Goal: Task Accomplishment & Management: Manage account settings

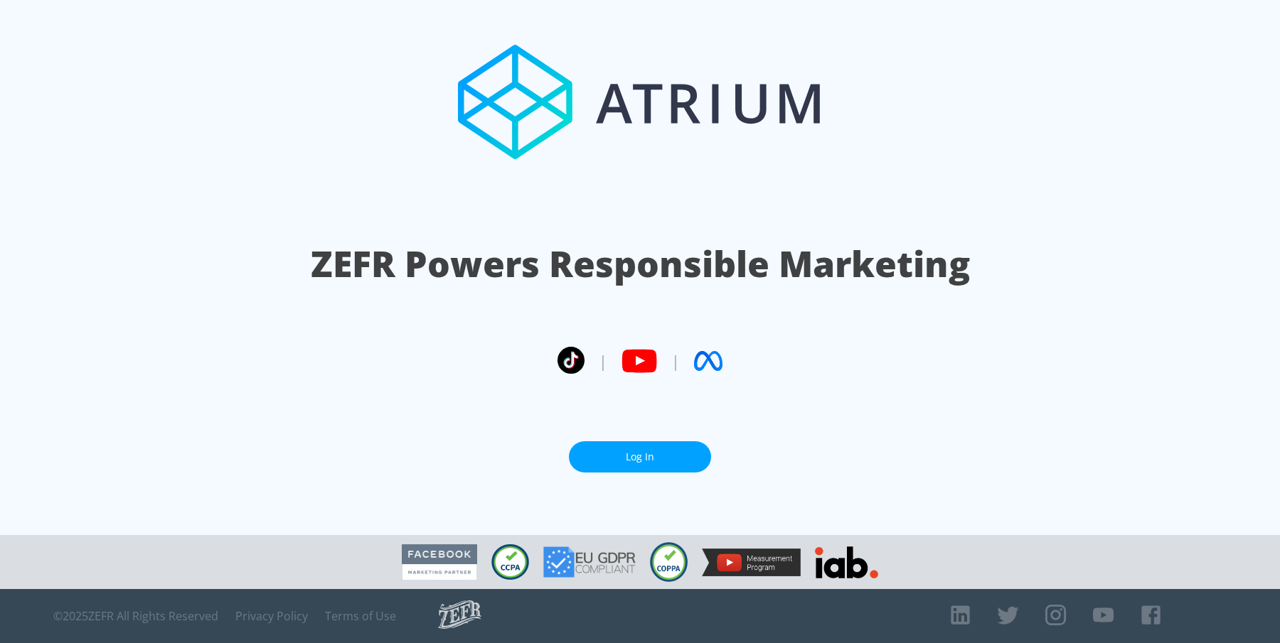
click at [665, 446] on link "Log In" at bounding box center [640, 457] width 142 height 32
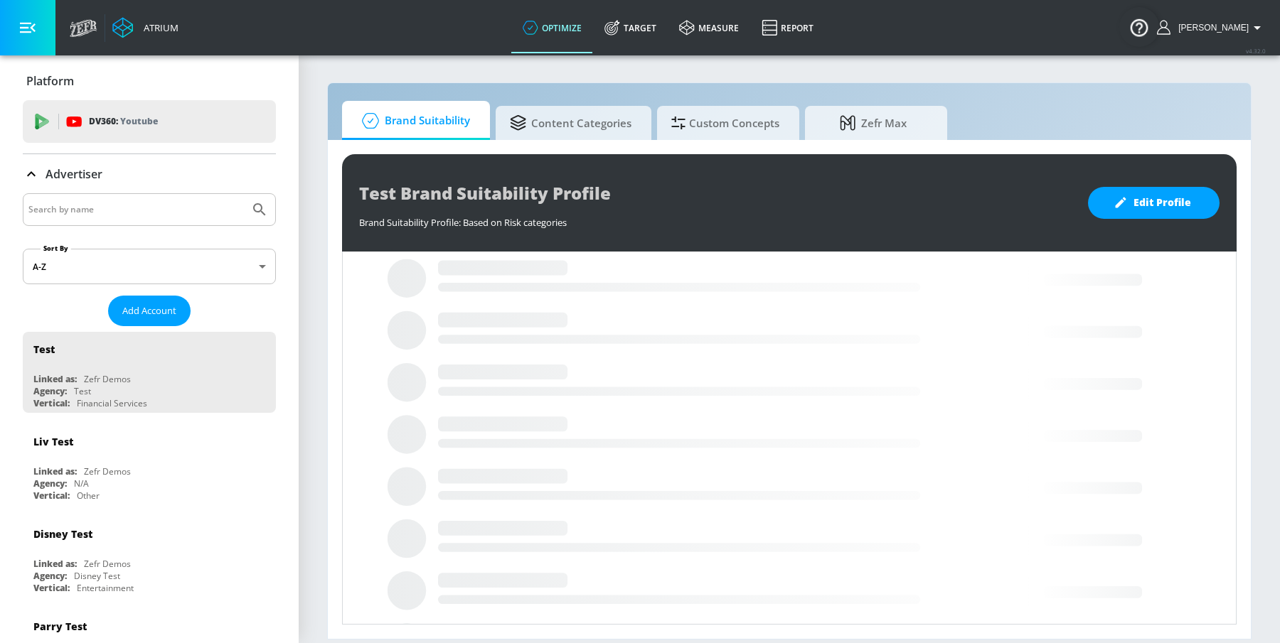
click at [87, 212] on input "Search by name" at bounding box center [135, 209] width 215 height 18
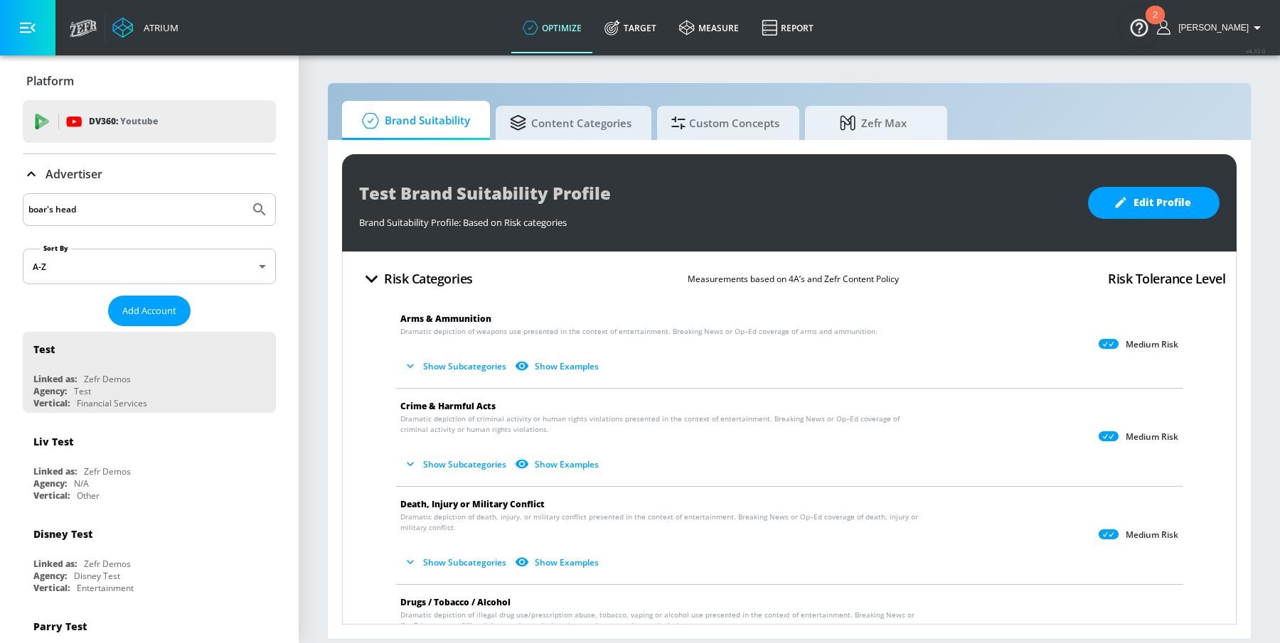
type input "boar's head"
click at [244, 194] on button "Submit Search" at bounding box center [259, 209] width 31 height 31
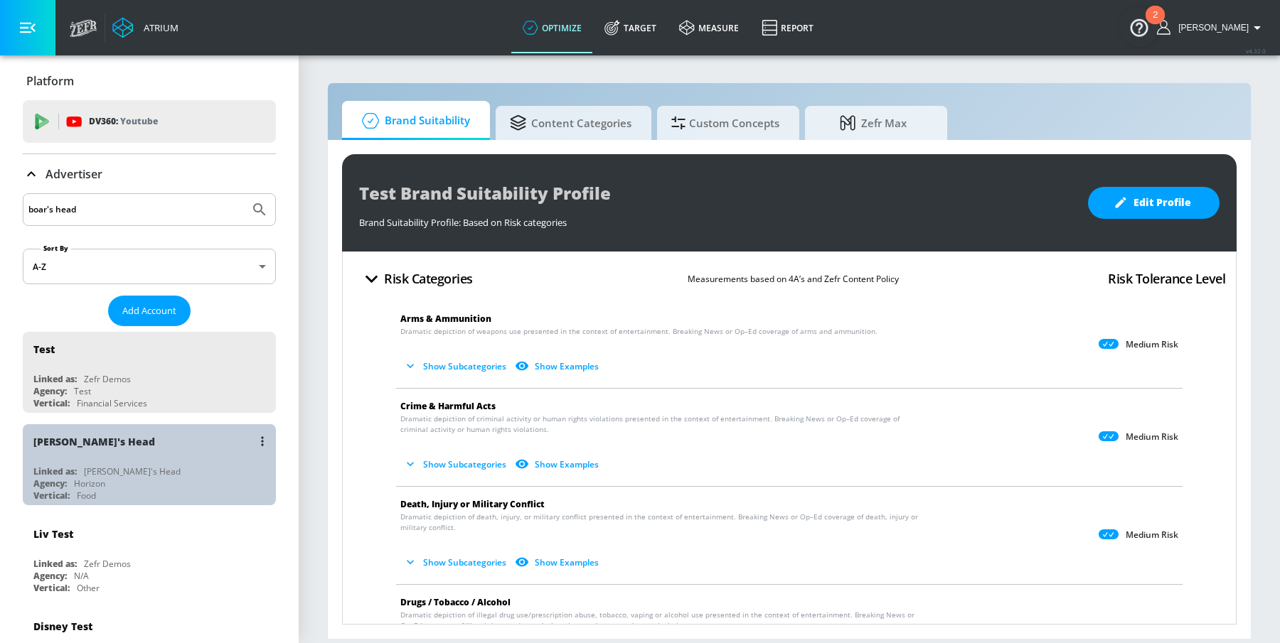
click at [77, 463] on div "[PERSON_NAME]'s Head Linked as: [PERSON_NAME]'s Head Agency: Horizon Vertical: …" at bounding box center [149, 464] width 253 height 81
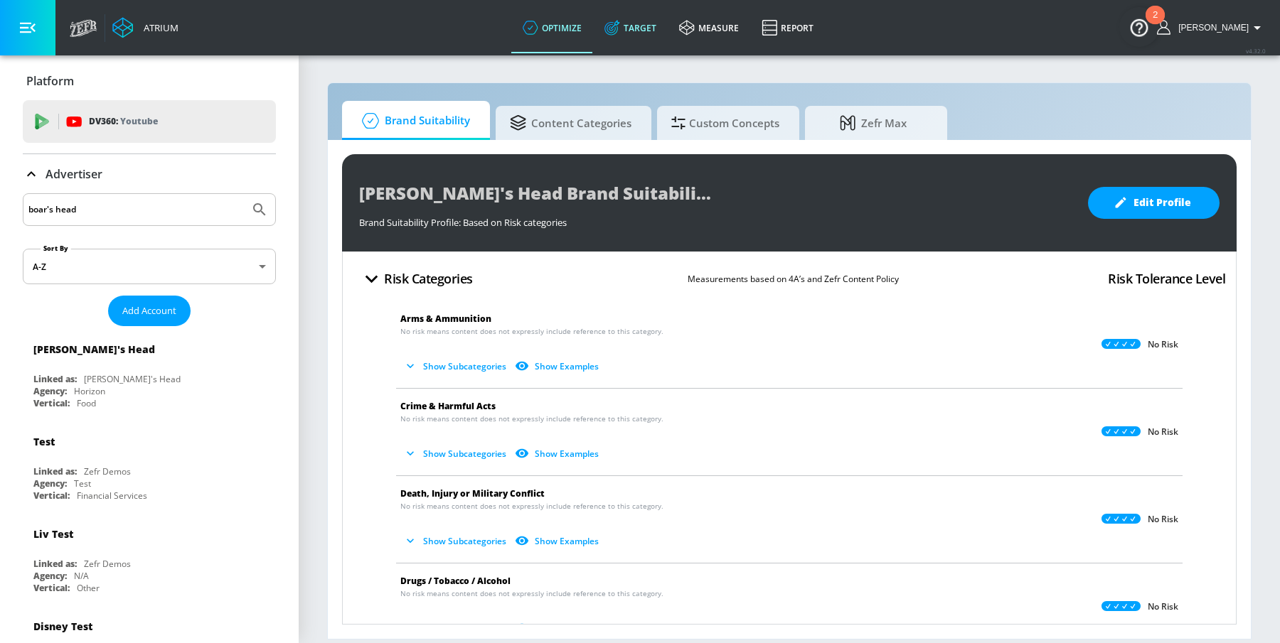
click at [658, 31] on link "Target" at bounding box center [630, 27] width 75 height 51
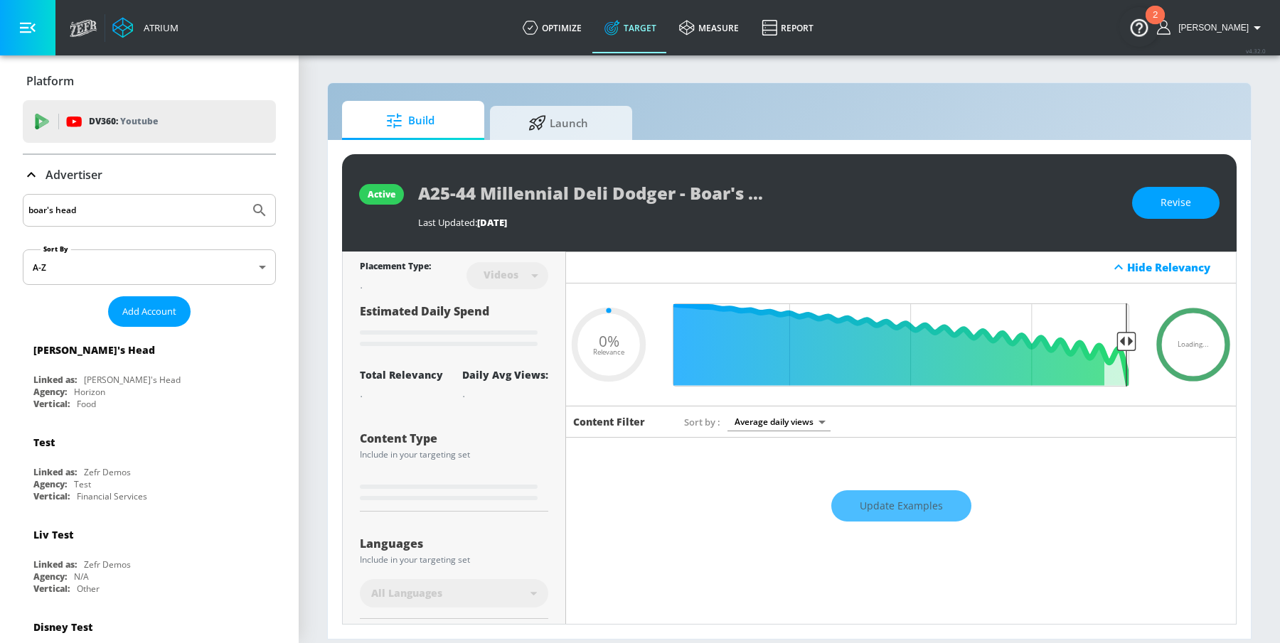
scroll to position [259, 0]
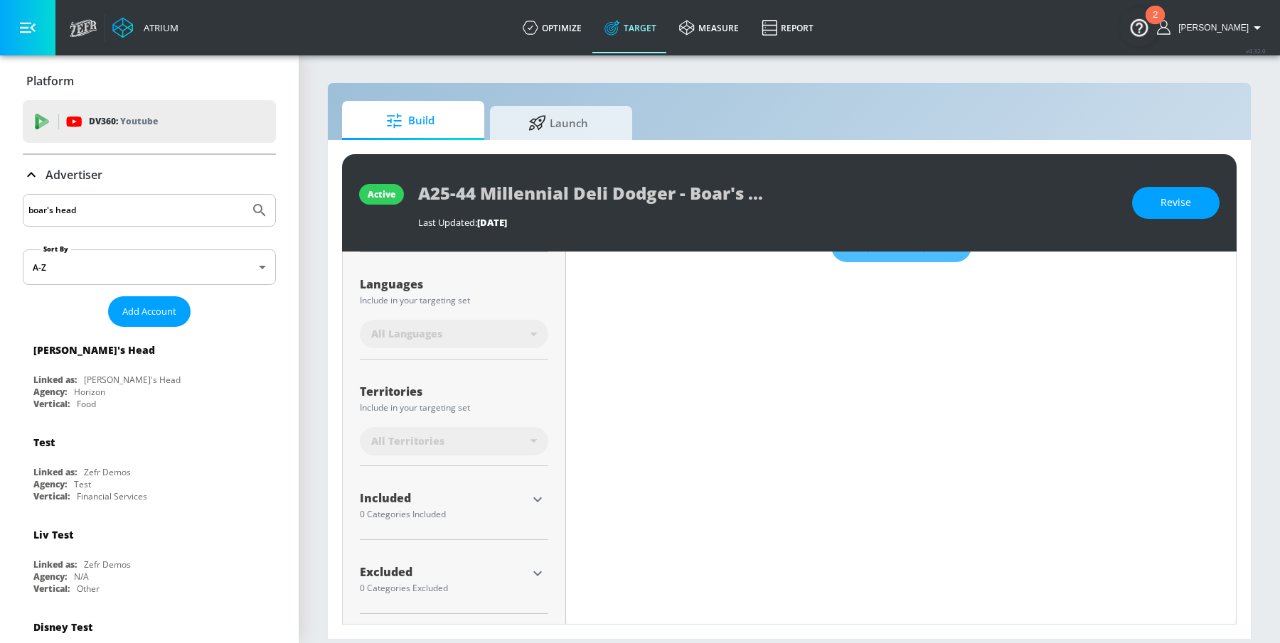
click at [30, 178] on icon at bounding box center [31, 174] width 17 height 17
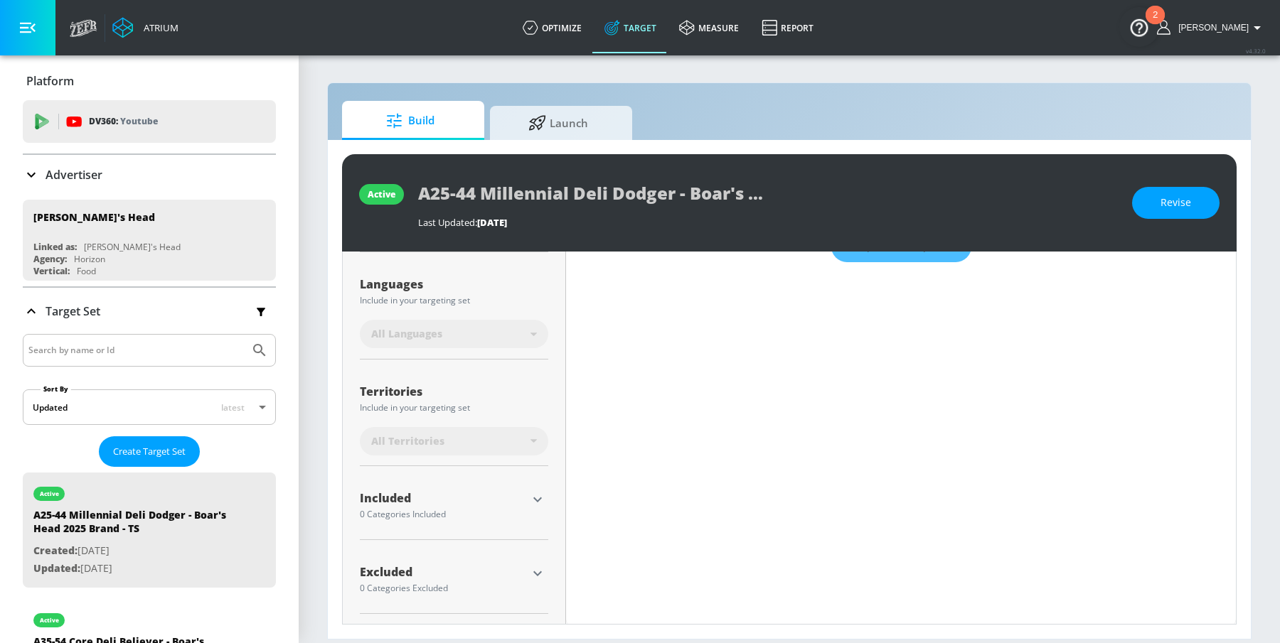
type input "0.5"
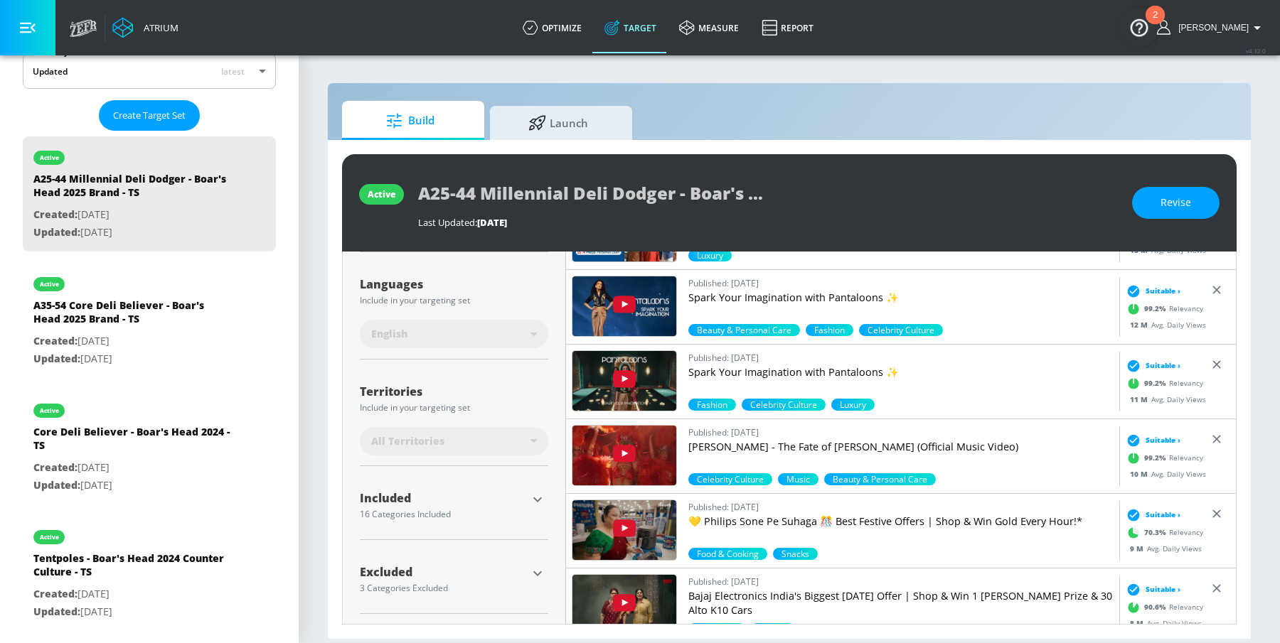
scroll to position [385, 0]
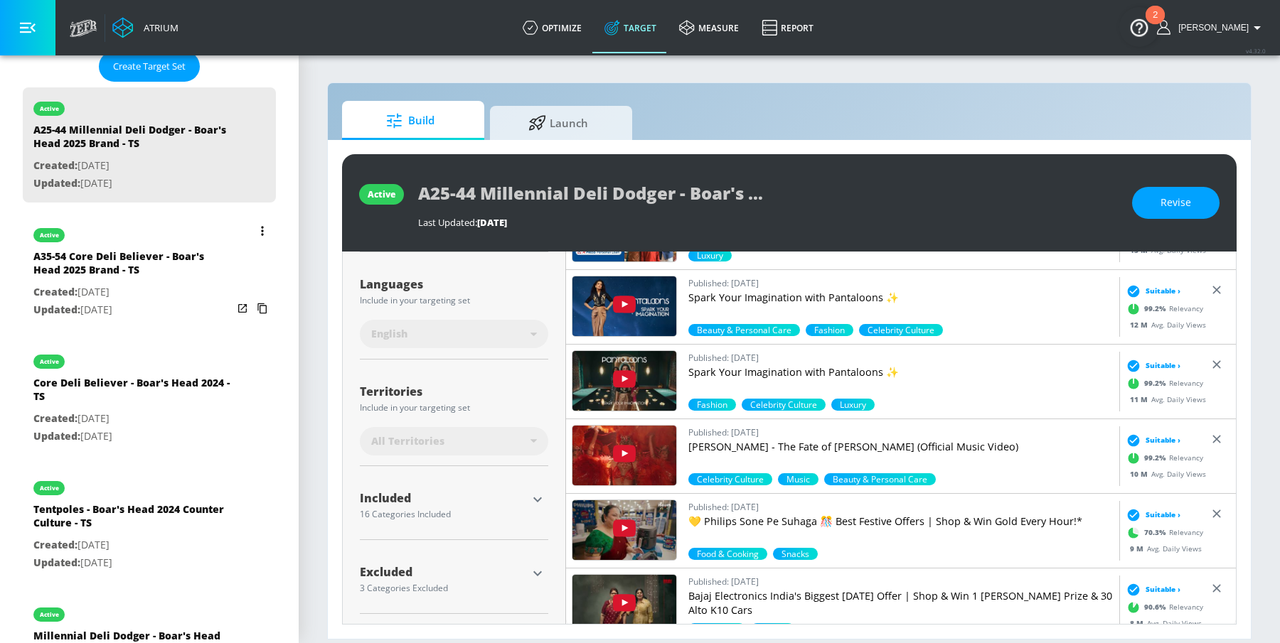
click at [129, 286] on p "Created: [DATE]" at bounding box center [132, 293] width 199 height 18
type input "A35-54 Core Deli Believer - Boar's Head 2025 Brand - TS"
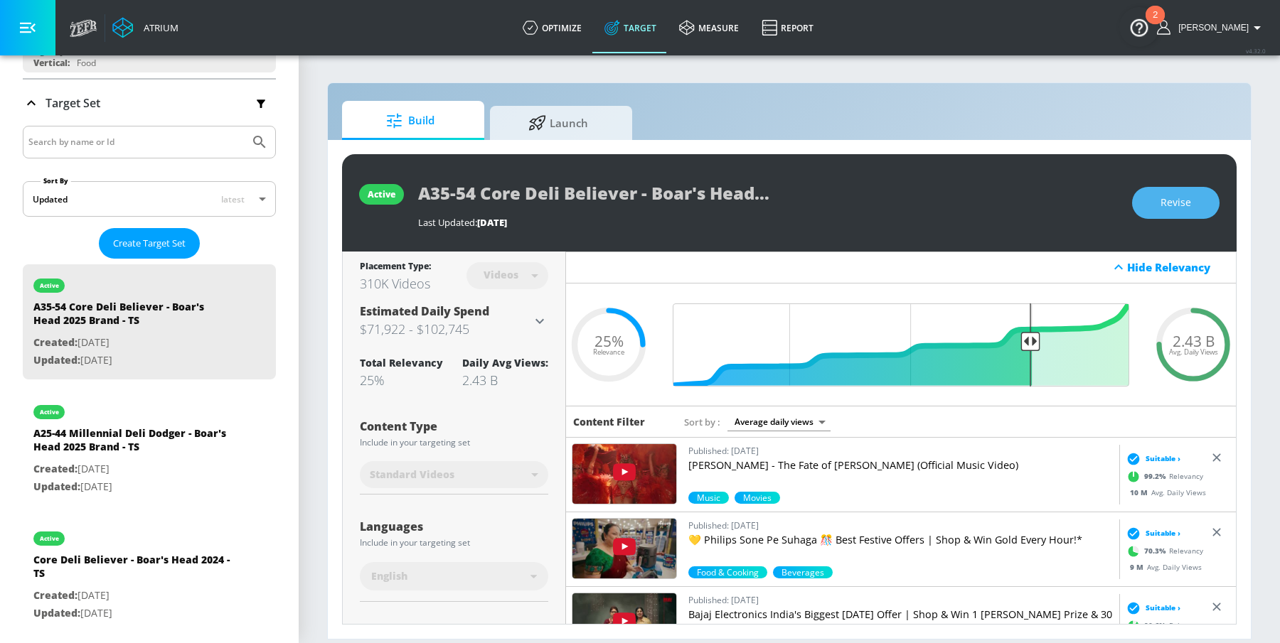
click at [1179, 200] on span "Revise" at bounding box center [1175, 203] width 31 height 18
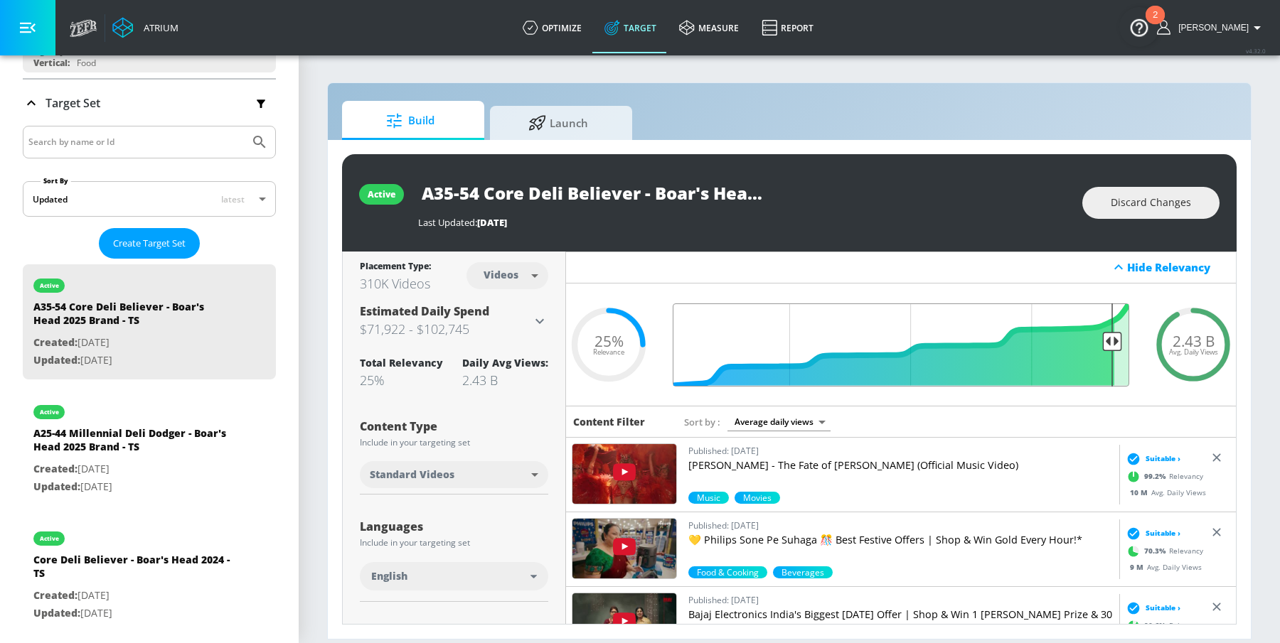
drag, startPoint x: 1026, startPoint y: 338, endPoint x: 1110, endPoint y: 340, distance: 83.9
type input "0.08"
click at [1110, 340] on input "Final Threshold" at bounding box center [900, 345] width 471 height 83
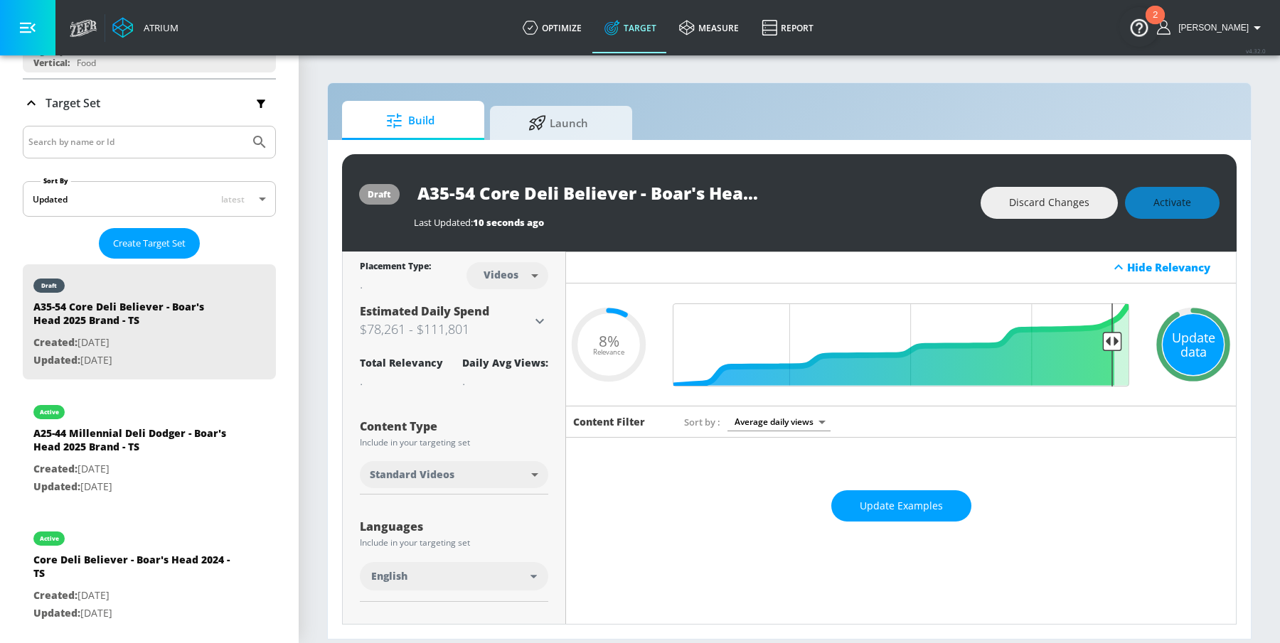
click at [1193, 348] on div "Update data" at bounding box center [1192, 344] width 61 height 61
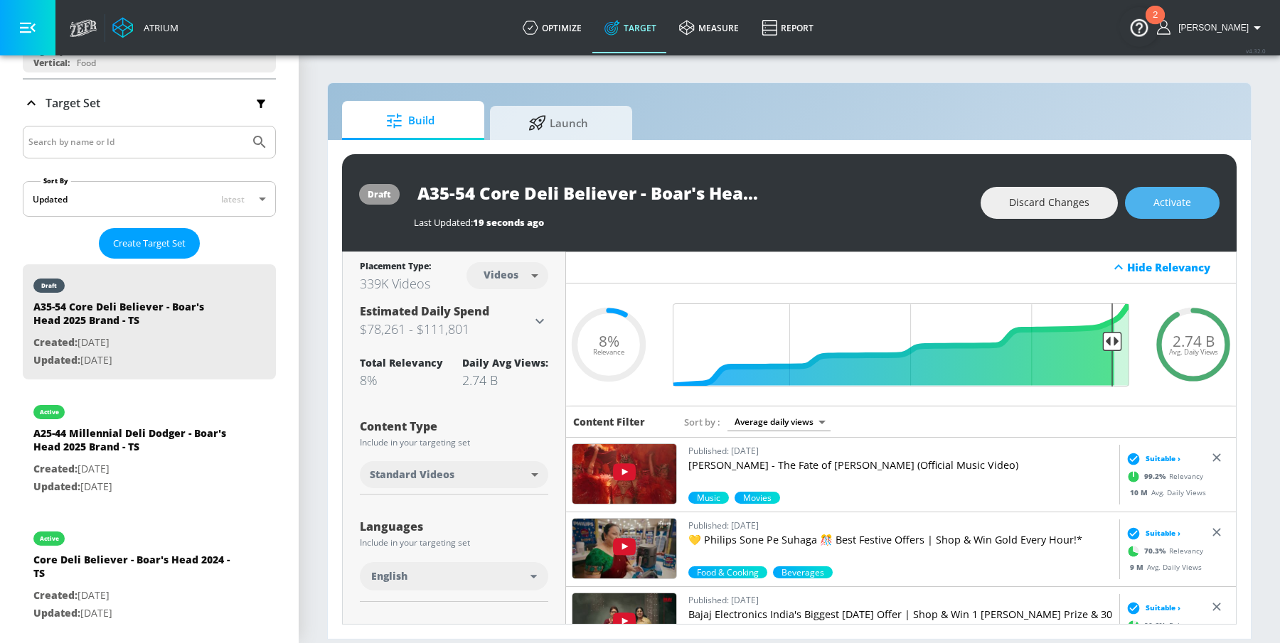
click at [1179, 199] on span "Activate" at bounding box center [1172, 203] width 38 height 18
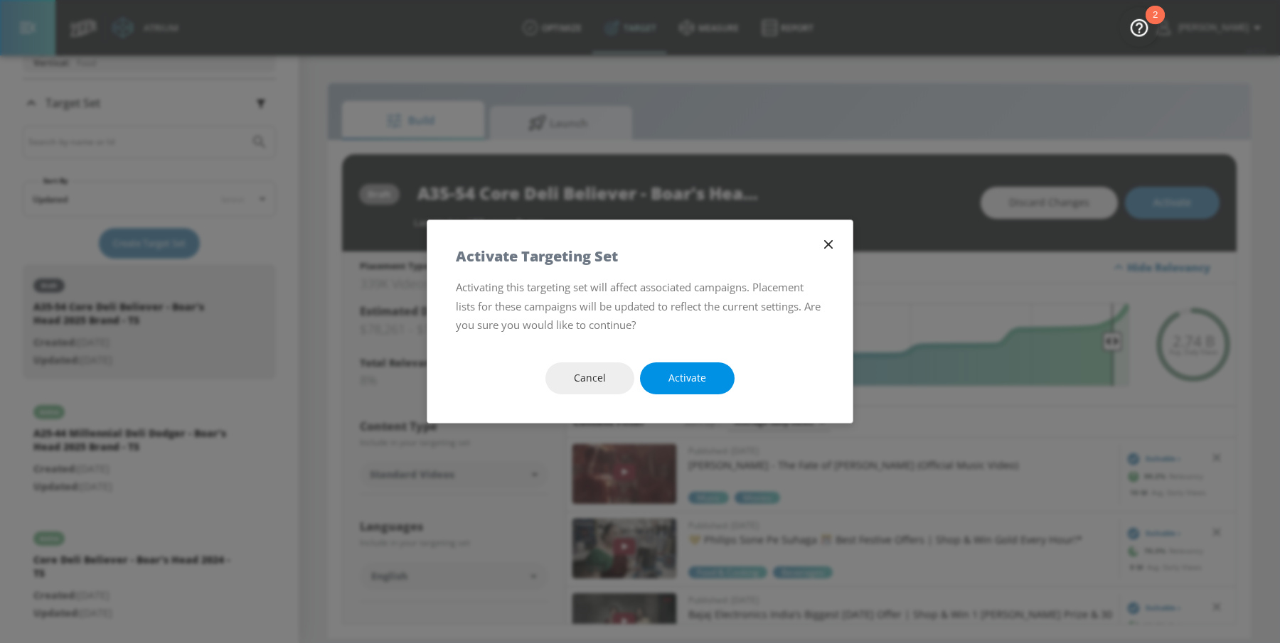
click at [707, 379] on button "Activate" at bounding box center [687, 379] width 95 height 32
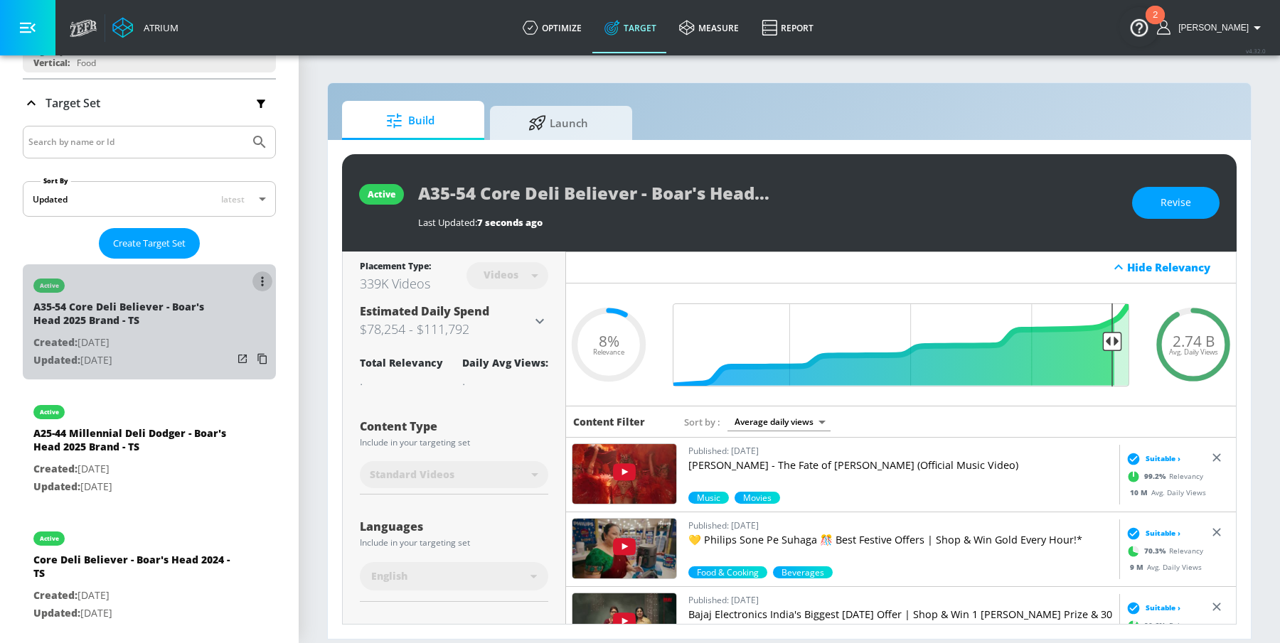
click at [262, 277] on icon "list of Target Set" at bounding box center [262, 281] width 2 height 9
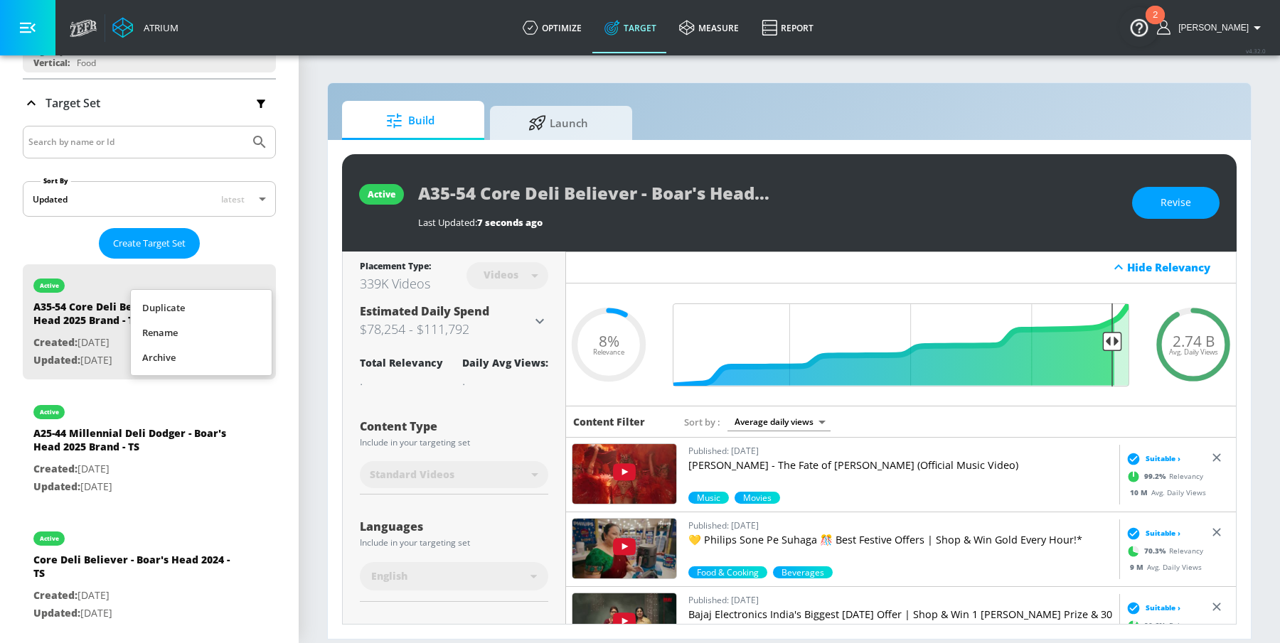
click at [223, 311] on li "Duplicate" at bounding box center [201, 308] width 141 height 25
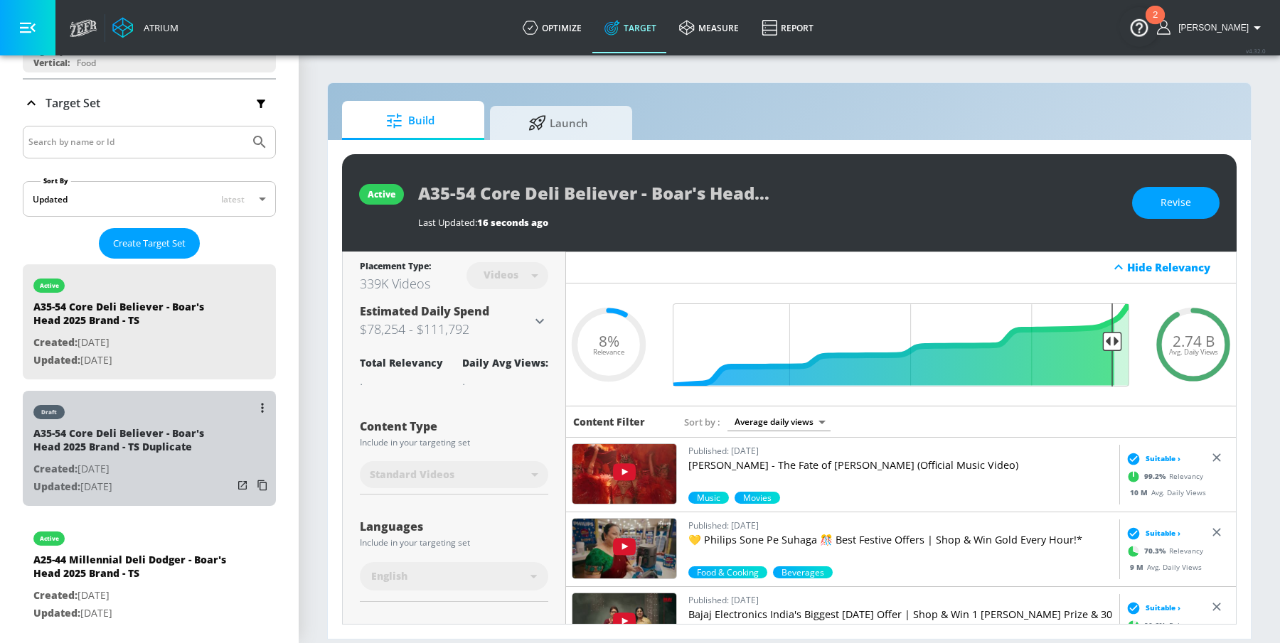
click at [131, 449] on div "A35-54 Core Deli Believer - Boar's Head 2025 Brand - TS Duplicate" at bounding box center [132, 444] width 199 height 34
type input "A35-54 Core Deli Believer - Boar's Head 2025 Brand - TS Duplicate"
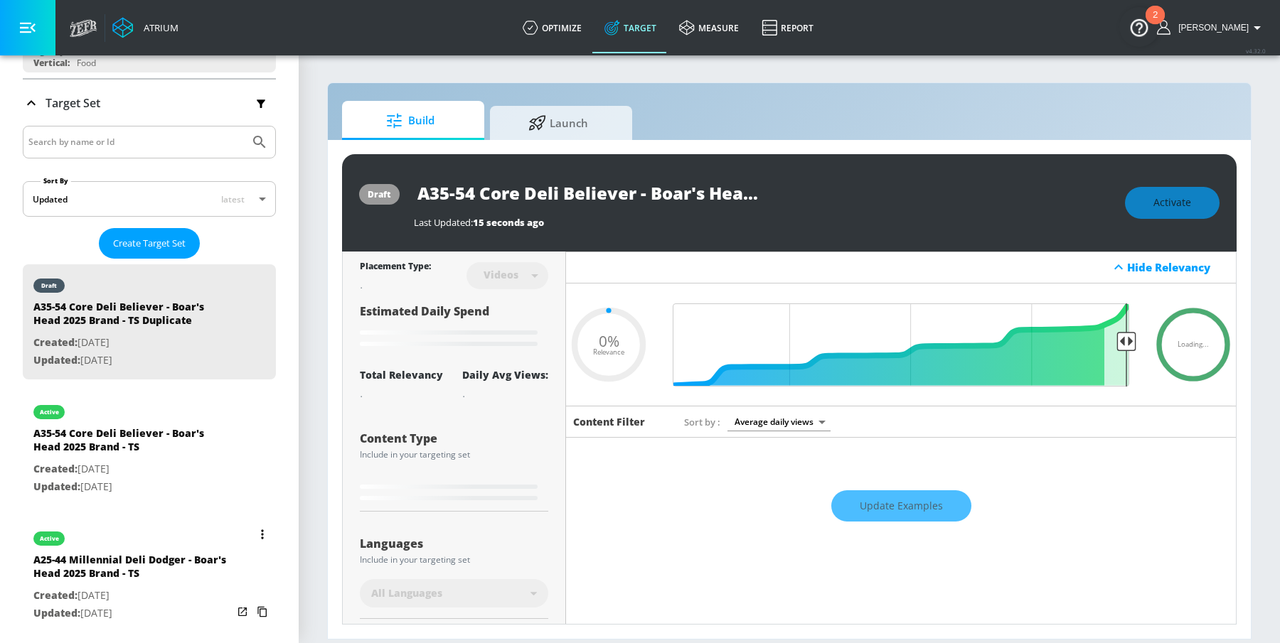
type input "0.08"
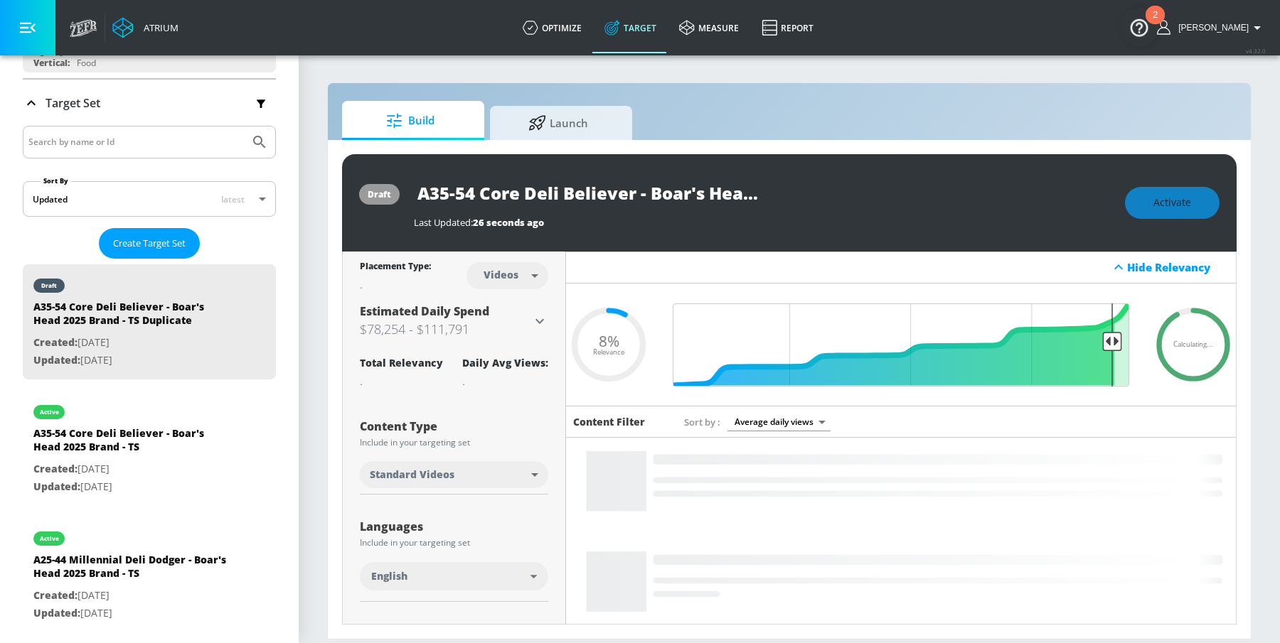
click at [687, 187] on input "A35-54 Core Deli Believer - Boar's Head 2025 Brand - TS Duplicate" at bounding box center [591, 193] width 355 height 32
drag, startPoint x: 756, startPoint y: 194, endPoint x: 886, endPoint y: 198, distance: 130.9
click at [886, 198] on div "A35-54 Core Deli Believer - Boar's Head 2025 Brand - TS Duplicate" at bounding box center [762, 193] width 697 height 32
click at [712, 193] on input "A35-54 Core Deli Believer - Boar's Head 2025 Brand - TS Duplicate" at bounding box center [591, 193] width 355 height 32
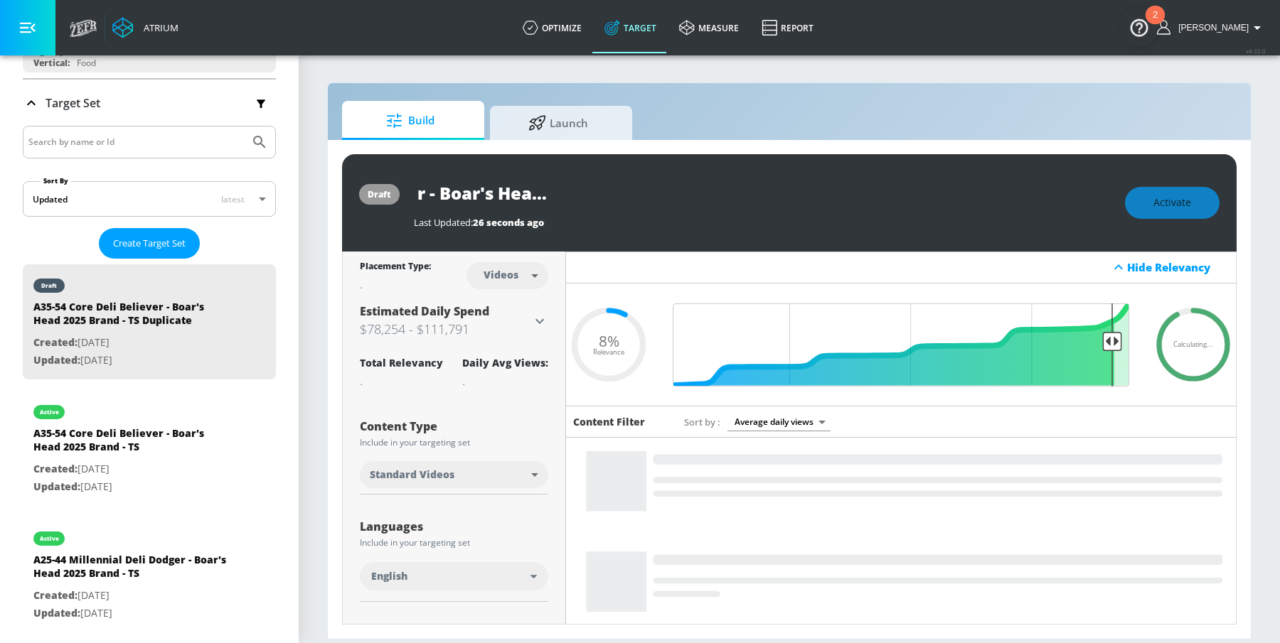
drag, startPoint x: 667, startPoint y: 193, endPoint x: 911, endPoint y: 193, distance: 243.8
click at [911, 193] on div "A35-54 Core Deli Believer - Boar's Head 2025 Brand - TS Duplicate" at bounding box center [762, 193] width 697 height 32
click at [628, 199] on input "A35-54 Core Deli Believer - Boar's Head 2025 Brand - TS Duplicate" at bounding box center [591, 193] width 355 height 32
drag, startPoint x: 657, startPoint y: 194, endPoint x: 923, endPoint y: 194, distance: 265.9
click at [923, 194] on div "A35-54 Core Deli Believer - Boar's Head 2025 Brand - TS Duplicate" at bounding box center [762, 193] width 697 height 32
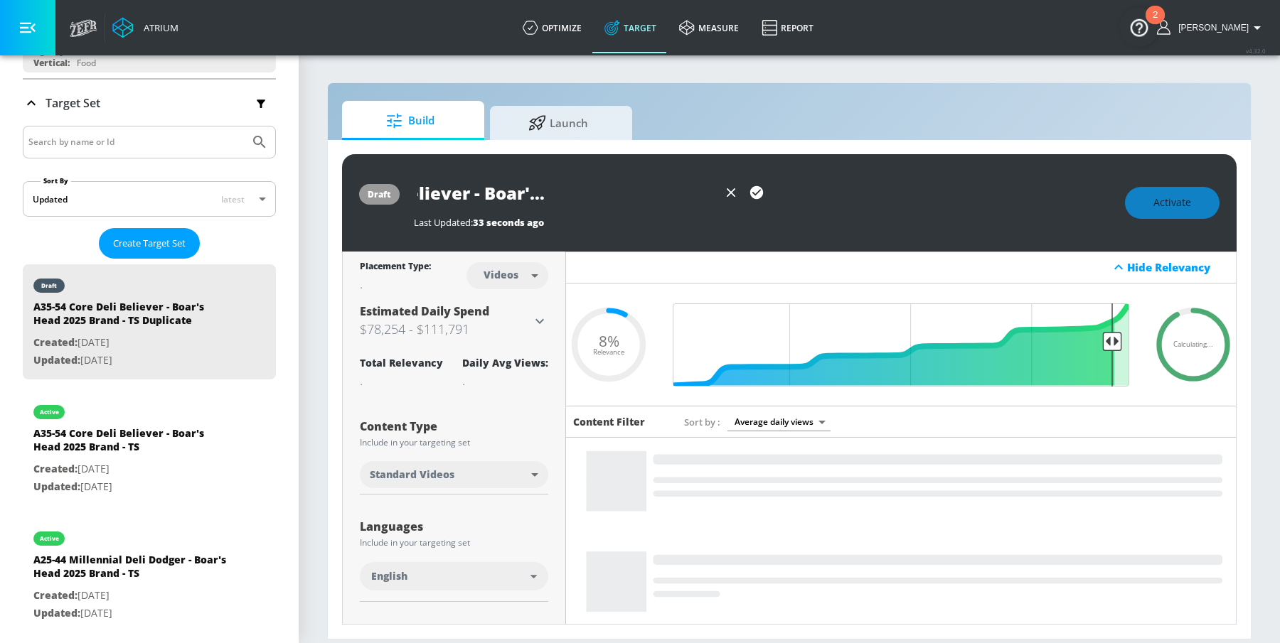
scroll to position [0, 179]
type input "A35-54 Core Deli Believer - Boar's Head 2025 Brand - CH"
click at [756, 191] on icon "button" at bounding box center [756, 192] width 13 height 13
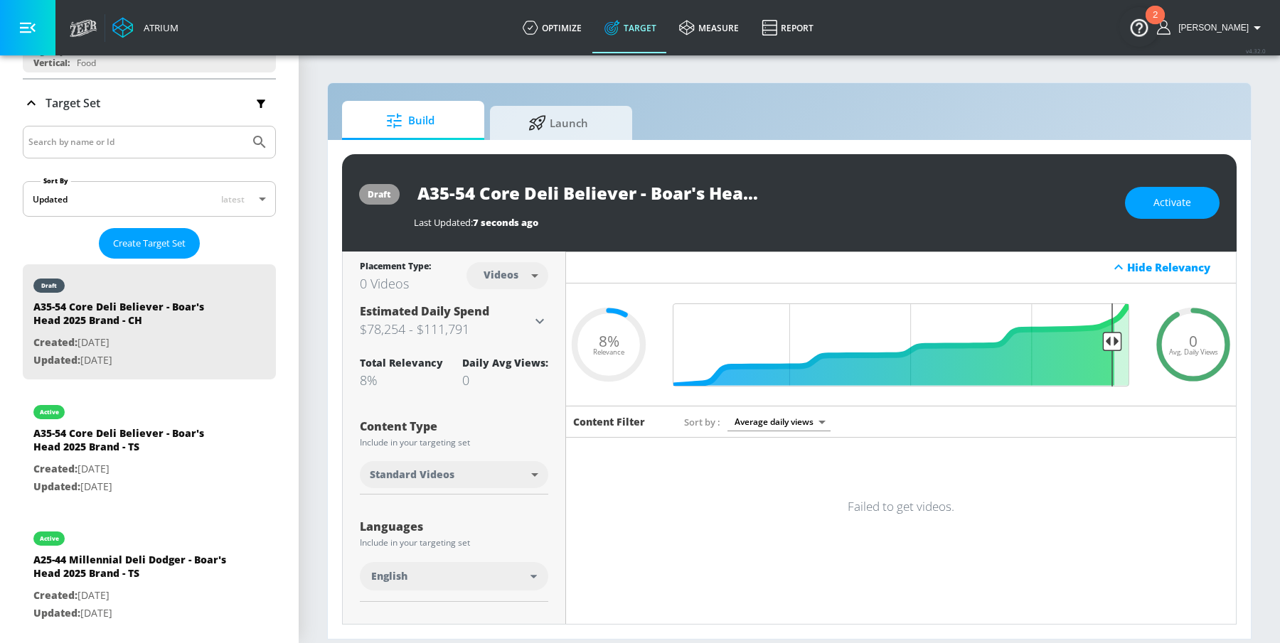
click at [522, 280] on body "Atrium optimize Target measure Report optimize Target measure Report v 4.32.0 […" at bounding box center [640, 321] width 1280 height 643
click at [518, 309] on div "Channels" at bounding box center [507, 306] width 51 height 15
type input "channels"
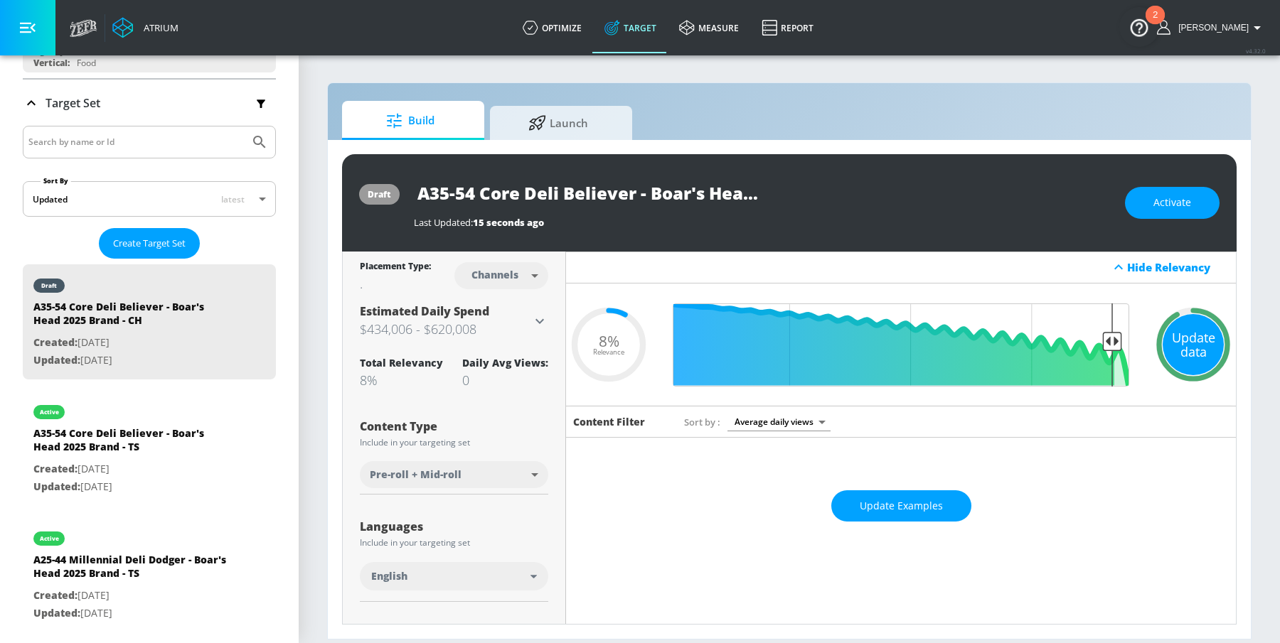
click at [1198, 328] on div "Update data" at bounding box center [1192, 344] width 61 height 61
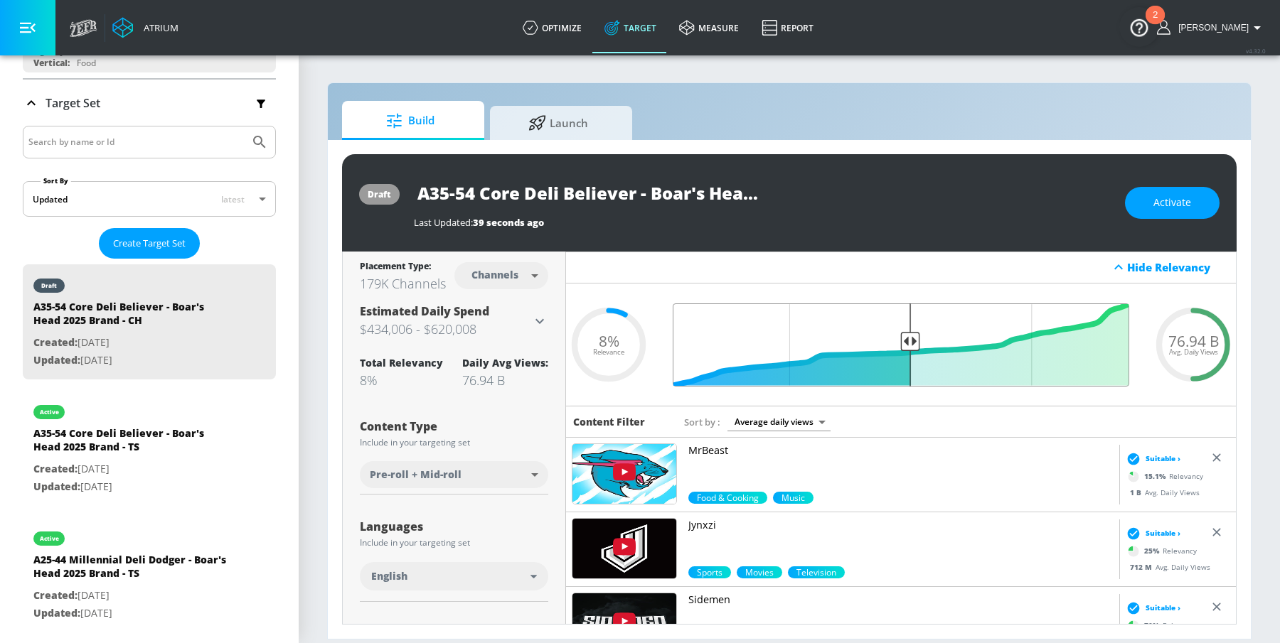
drag, startPoint x: 1116, startPoint y: 341, endPoint x: 911, endPoint y: 340, distance: 204.7
type input "0.5"
click at [911, 340] on input "Final Threshold" at bounding box center [900, 345] width 471 height 83
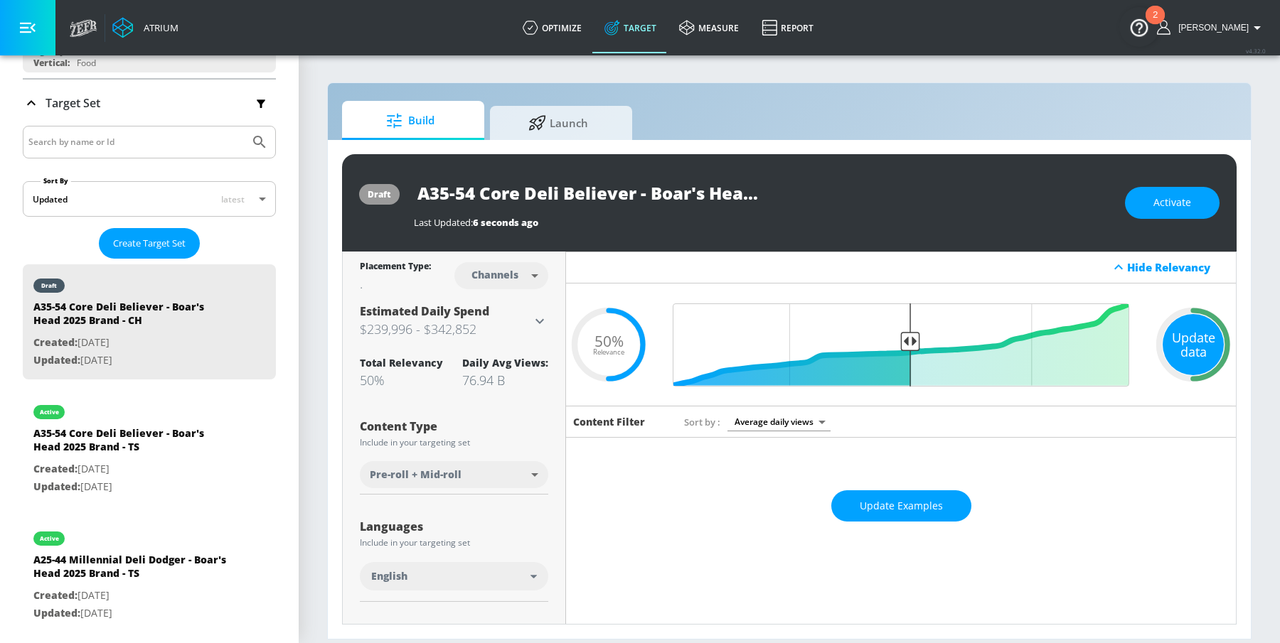
click at [1201, 345] on div "Update data" at bounding box center [1192, 344] width 61 height 61
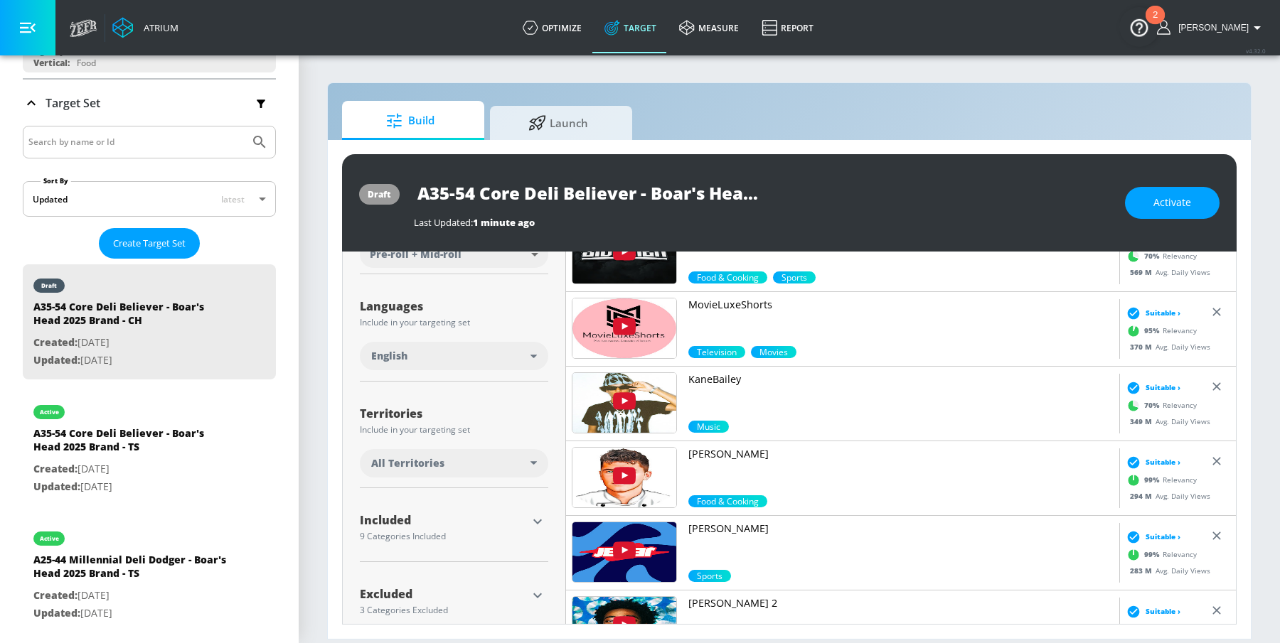
scroll to position [242, 0]
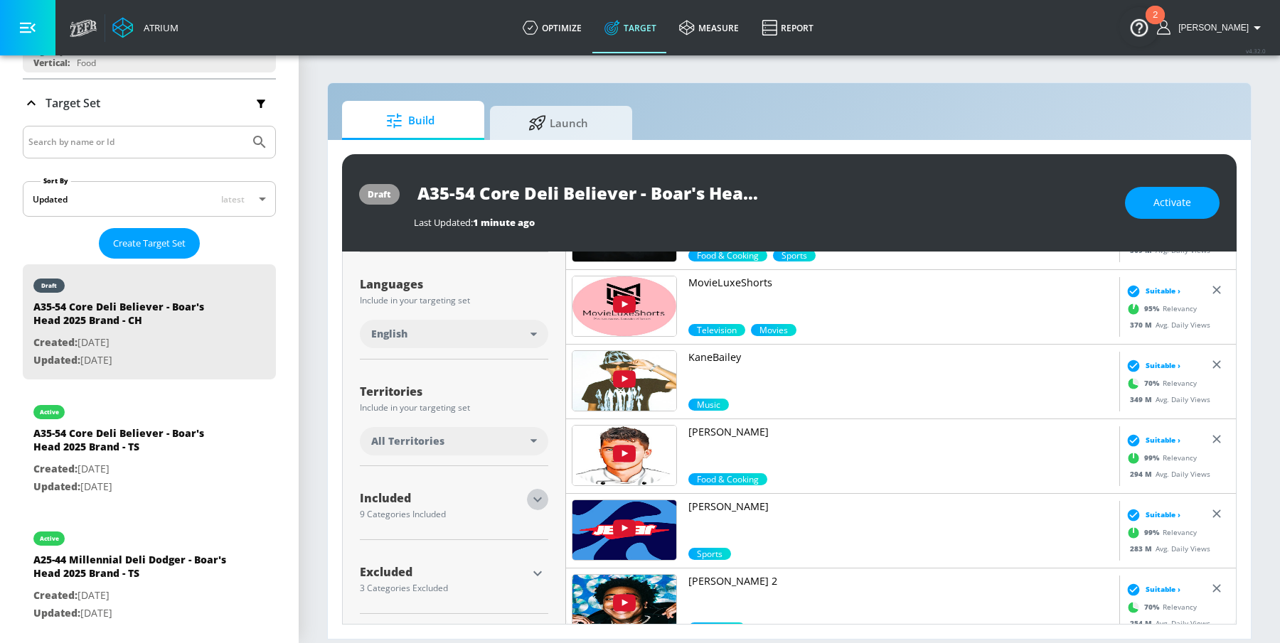
click at [535, 494] on icon "button" at bounding box center [537, 499] width 17 height 17
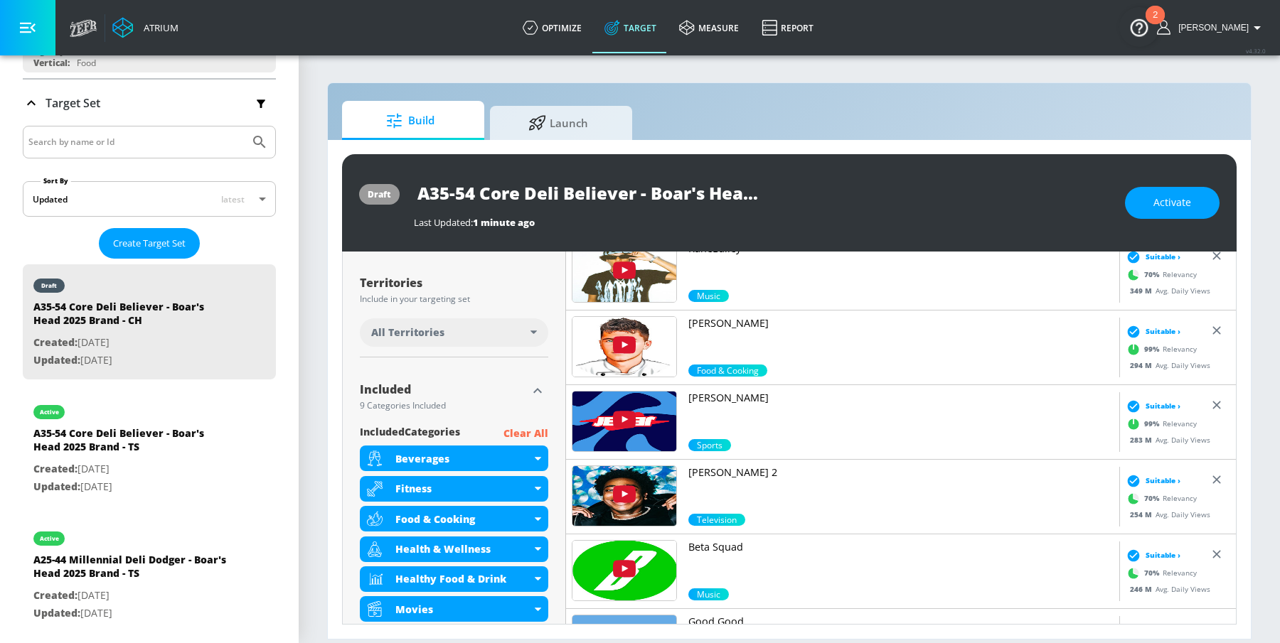
scroll to position [0, 0]
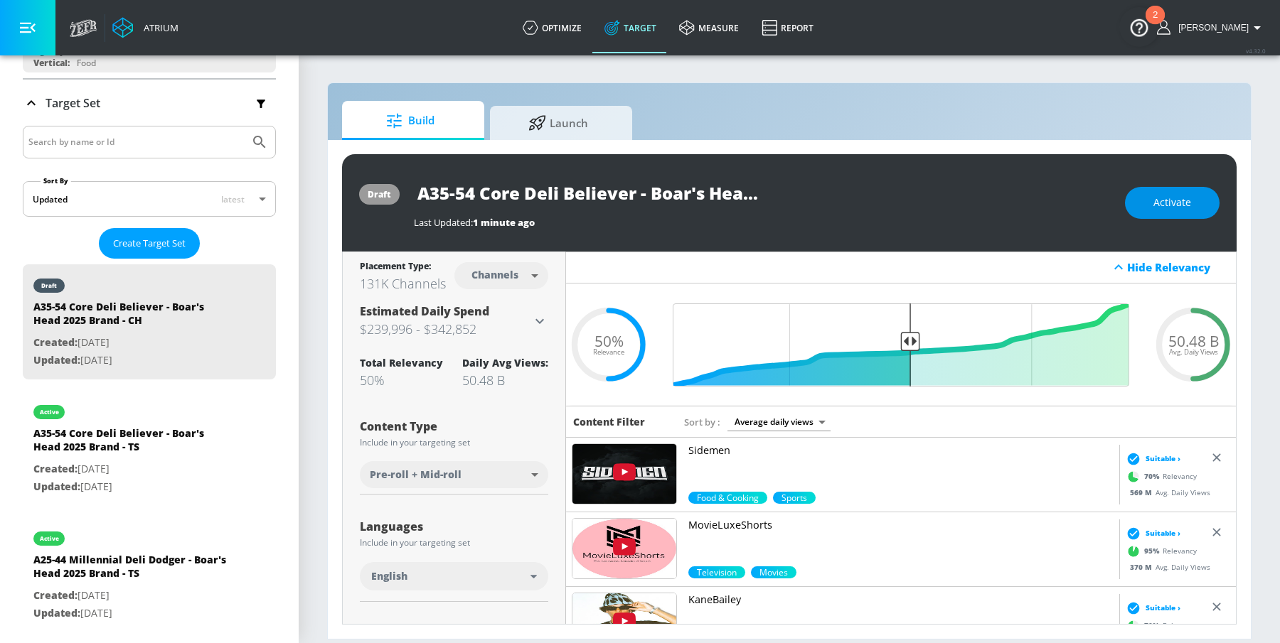
click at [1164, 198] on span "Activate" at bounding box center [1172, 203] width 38 height 18
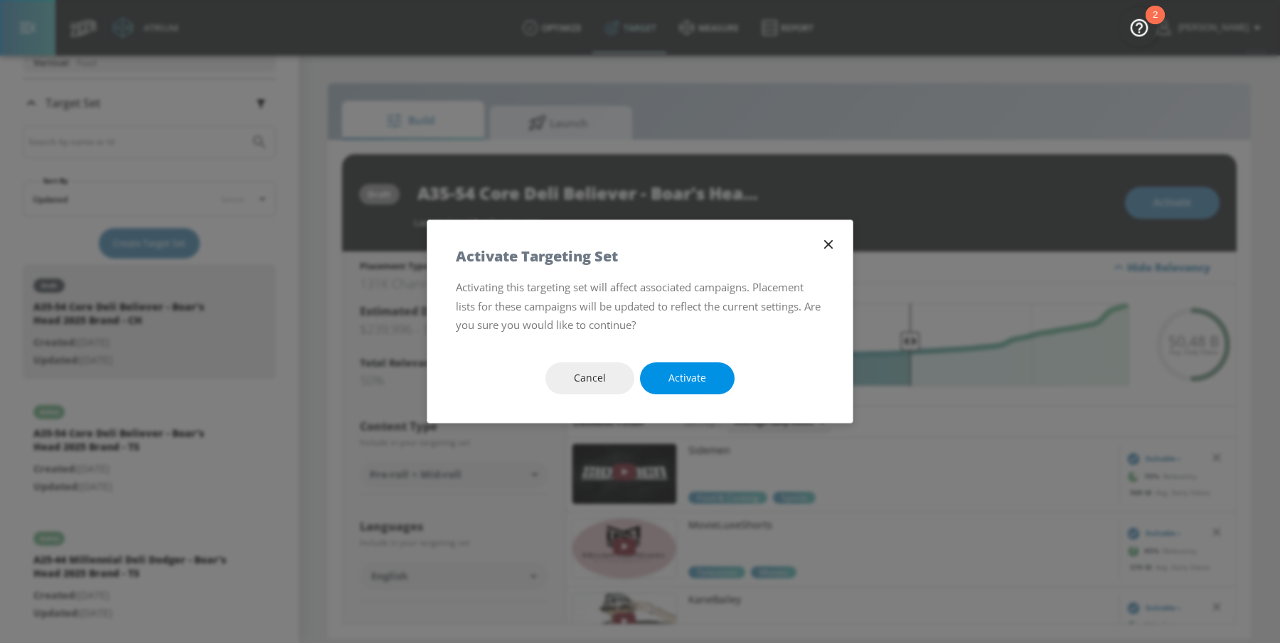
click at [699, 390] on button "Activate" at bounding box center [687, 379] width 95 height 32
